Goal: Task Accomplishment & Management: Manage account settings

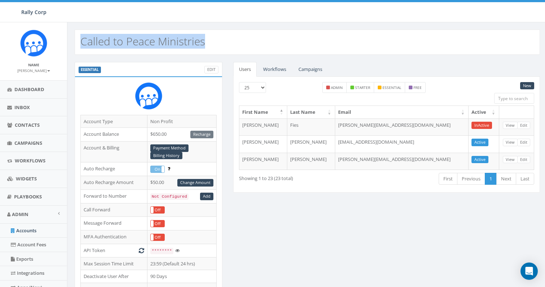
drag, startPoint x: 213, startPoint y: 36, endPoint x: 82, endPoint y: 36, distance: 130.8
click at [82, 36] on div "Called to Peace Ministries" at bounding box center [307, 42] width 465 height 25
copy h2 "Called to Peace Ministries"
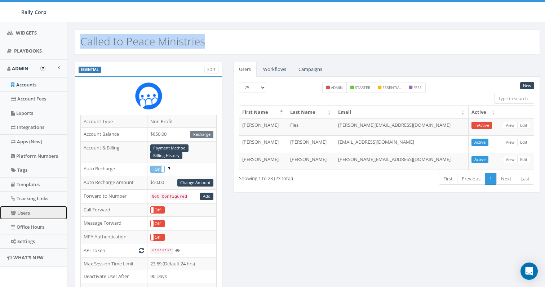
click at [30, 212] on link "Users" at bounding box center [33, 213] width 67 height 14
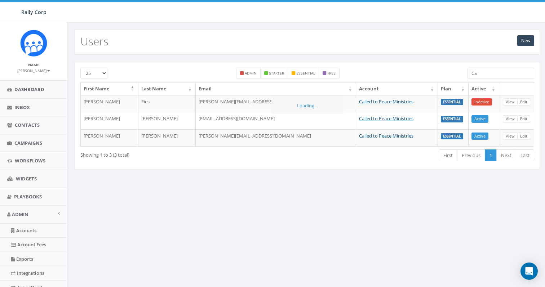
type input "C"
